Goal: Navigation & Orientation: Find specific page/section

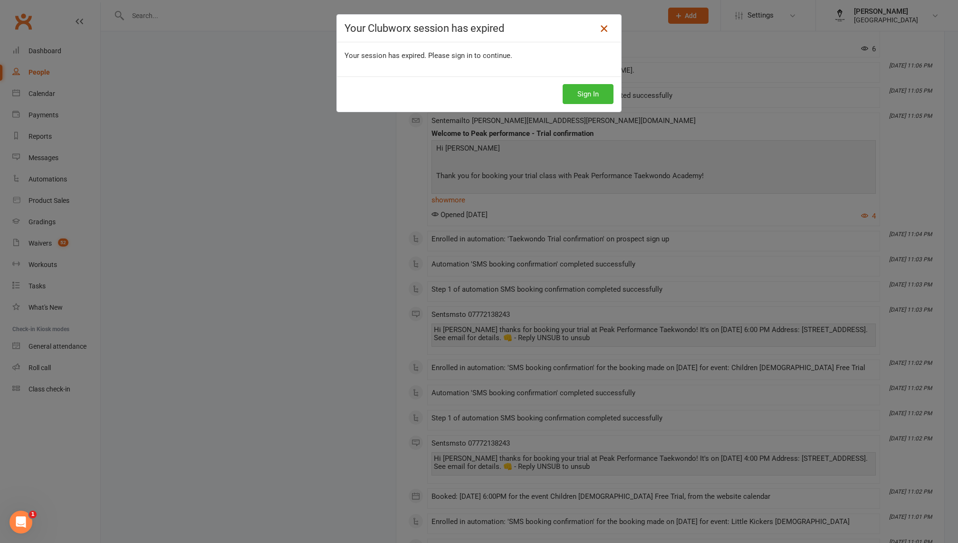
click at [606, 30] on icon at bounding box center [603, 28] width 11 height 11
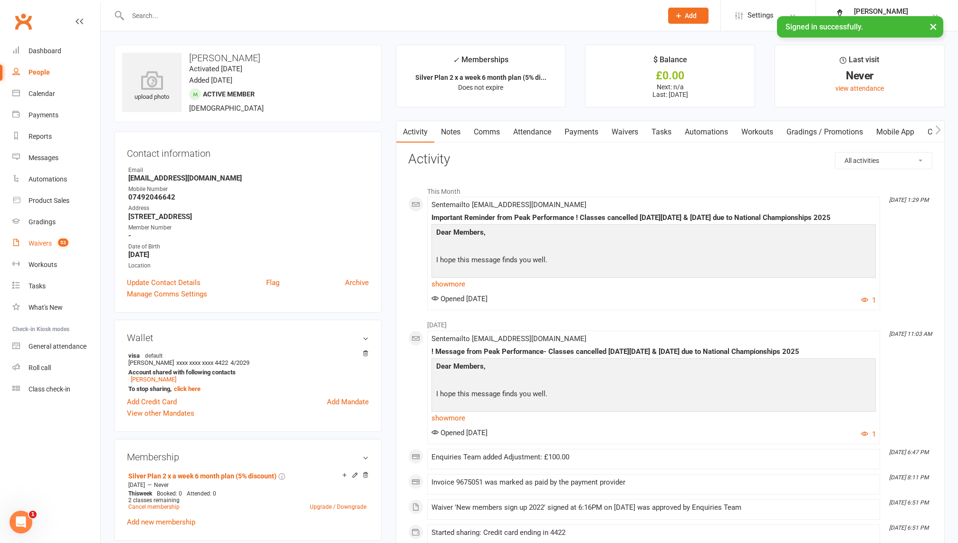
click at [51, 243] on div "Waivers" at bounding box center [40, 244] width 23 height 8
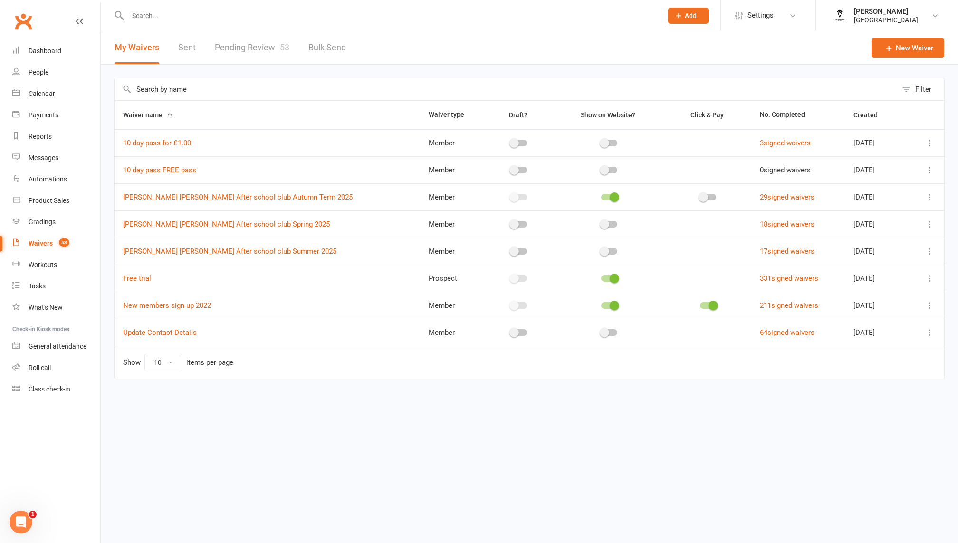
click at [228, 50] on link "Pending Review 53" at bounding box center [252, 47] width 75 height 33
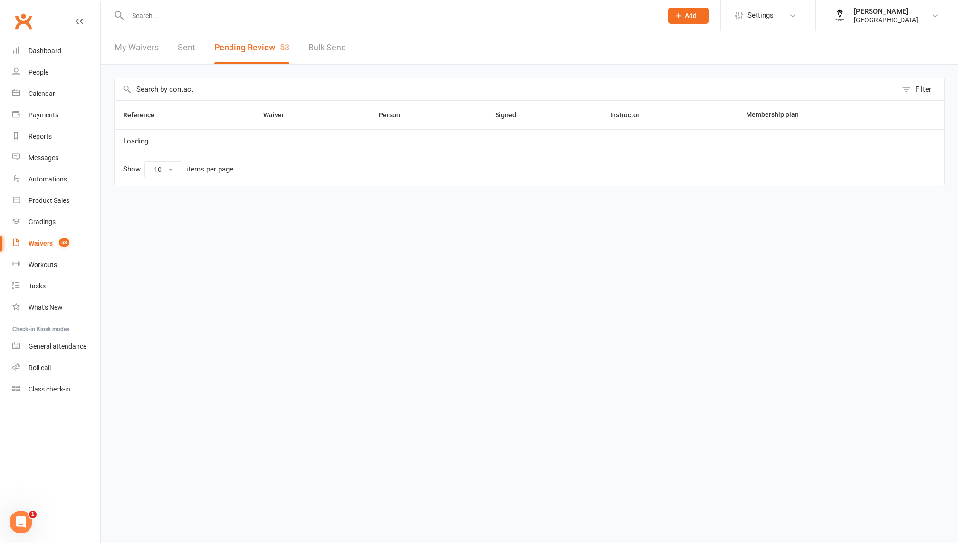
select select "100"
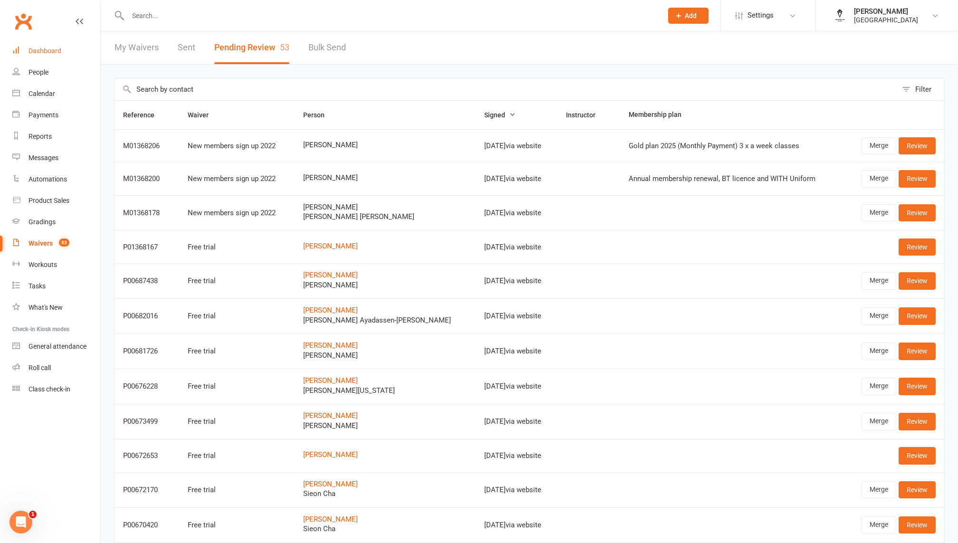
click at [59, 54] on div "Dashboard" at bounding box center [45, 51] width 33 height 8
